Goal: Navigation & Orientation: Understand site structure

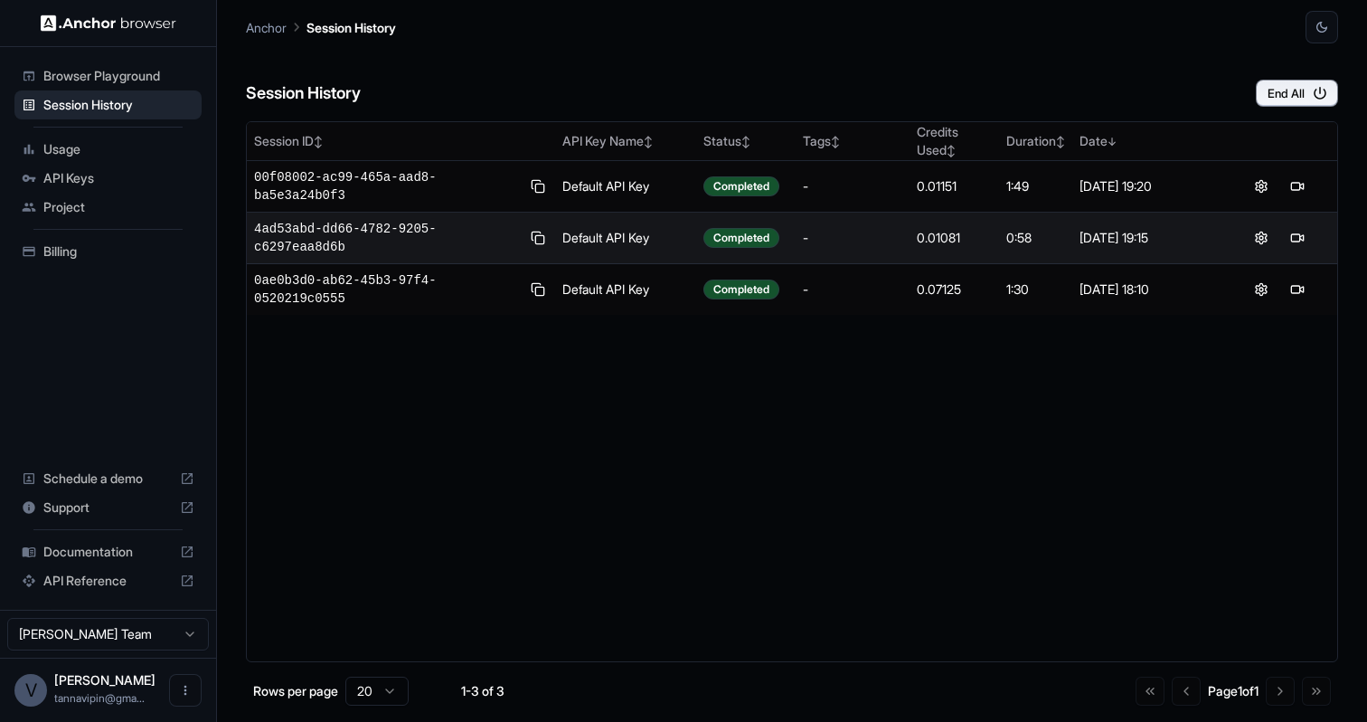
click at [83, 202] on span "Project" at bounding box center [118, 207] width 151 height 18
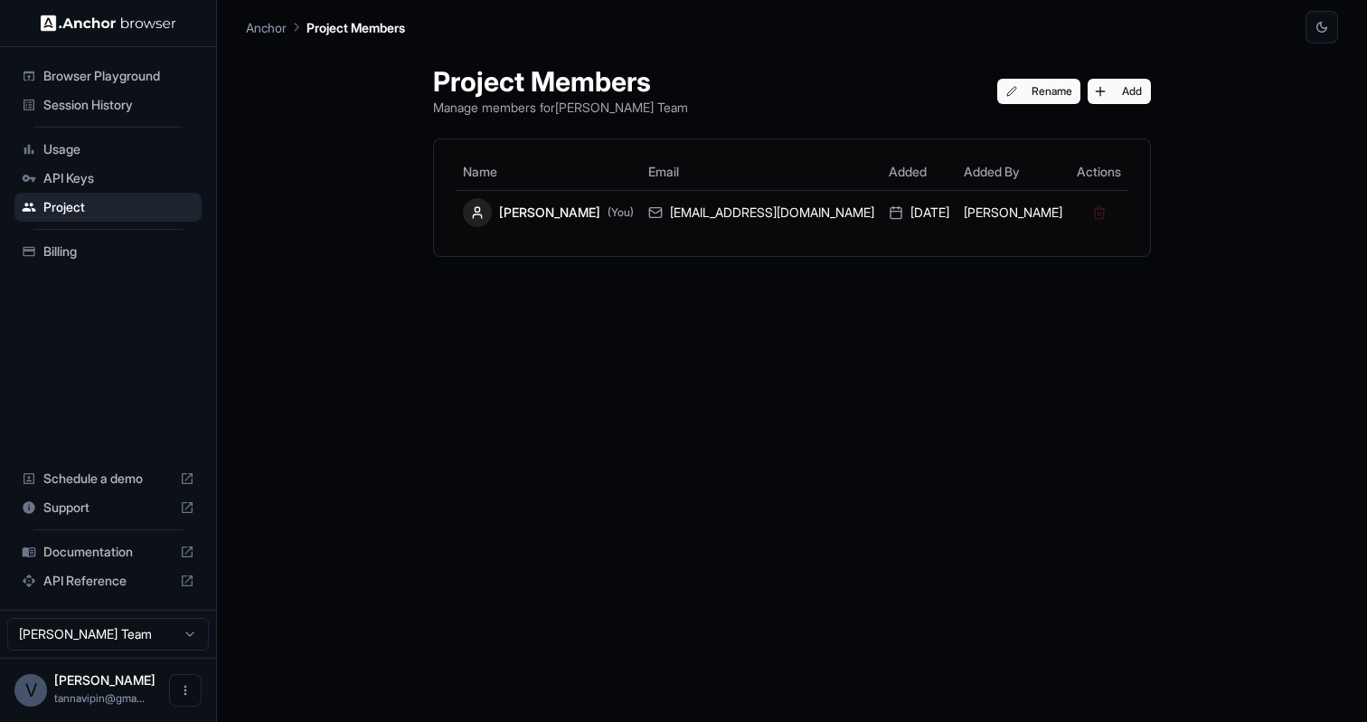
click at [92, 178] on span "API Keys" at bounding box center [118, 178] width 151 height 18
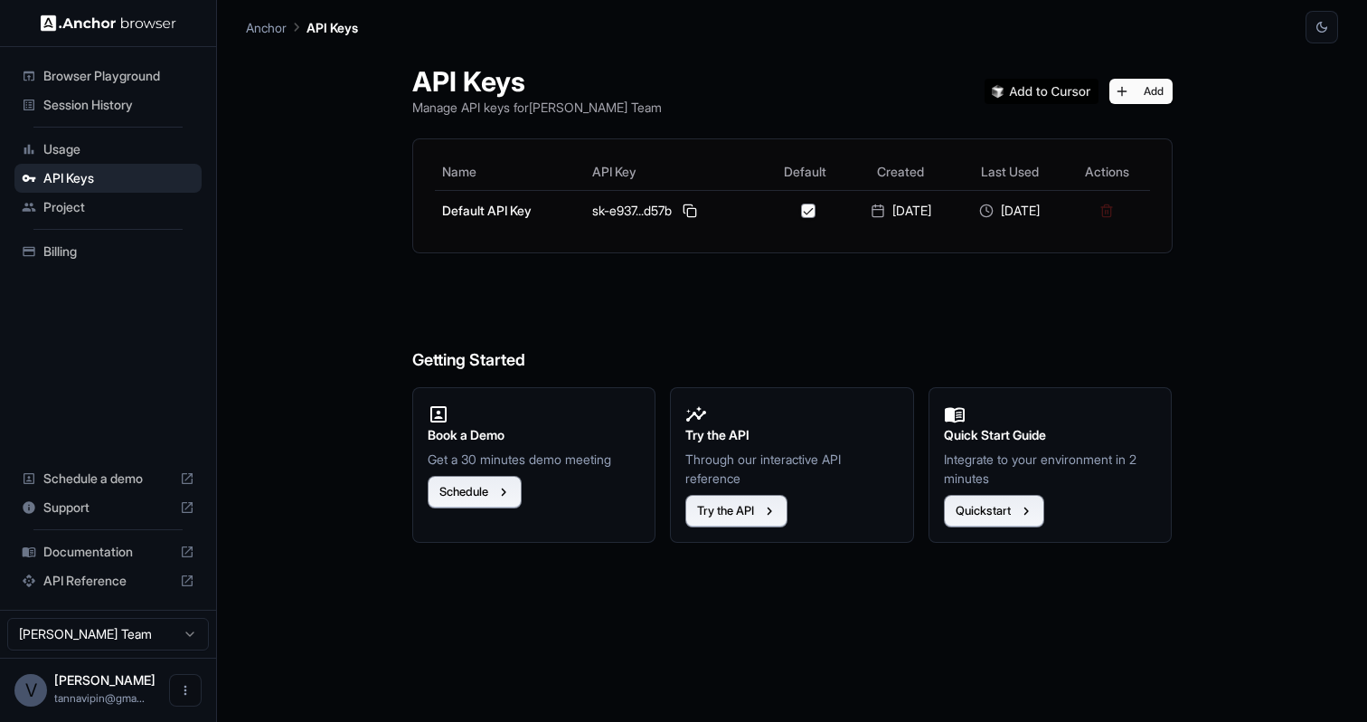
click at [99, 156] on span "Usage" at bounding box center [118, 149] width 151 height 18
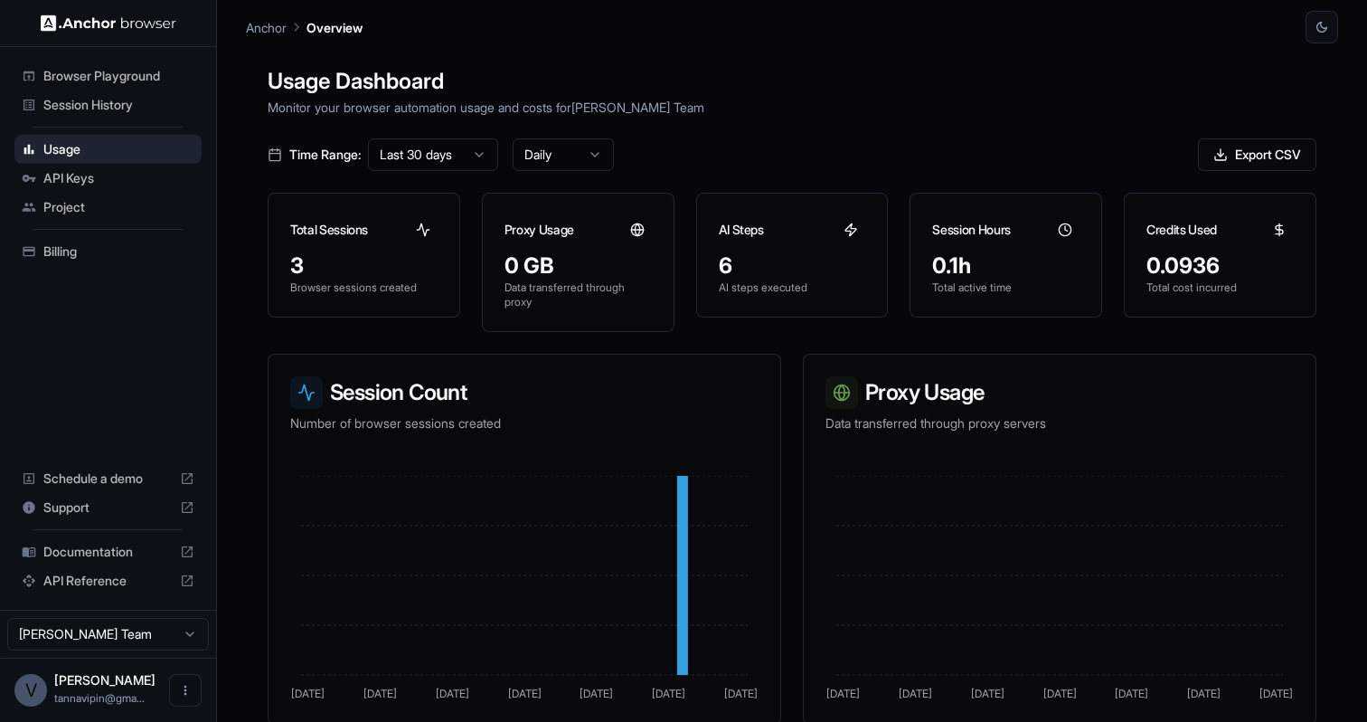
click at [73, 248] on span "Billing" at bounding box center [118, 251] width 151 height 18
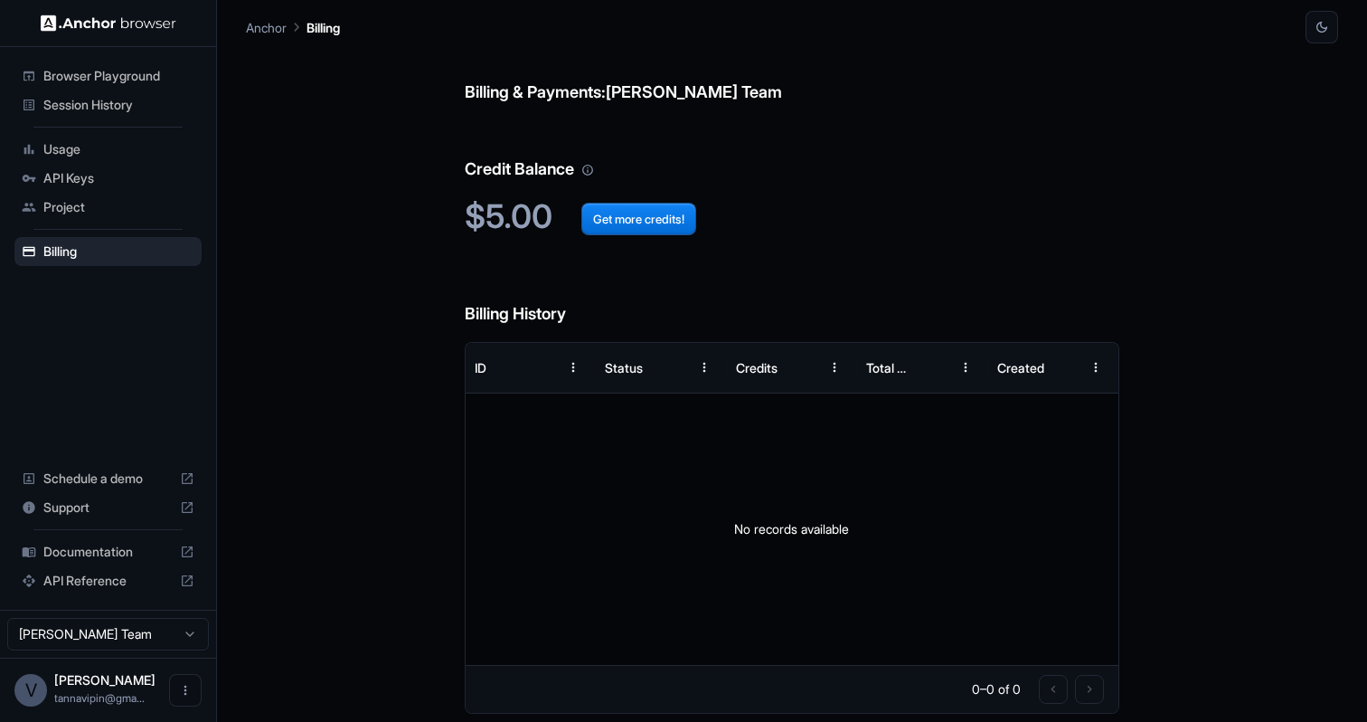
click at [89, 146] on span "Usage" at bounding box center [118, 149] width 151 height 18
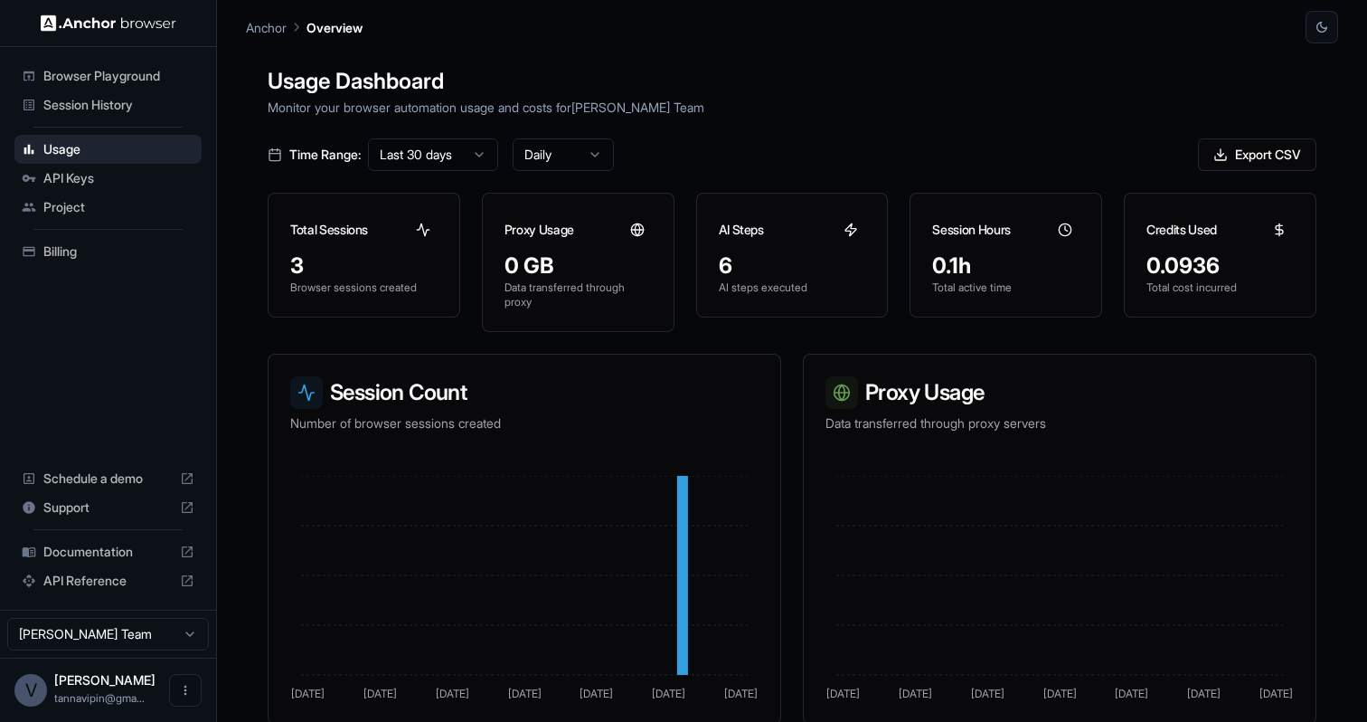
click at [103, 119] on ul "Browser Playground Session History Usage API Keys Project Billing" at bounding box center [108, 163] width 202 height 219
click at [115, 104] on span "Session History" at bounding box center [118, 105] width 151 height 18
